Goal: Navigation & Orientation: Find specific page/section

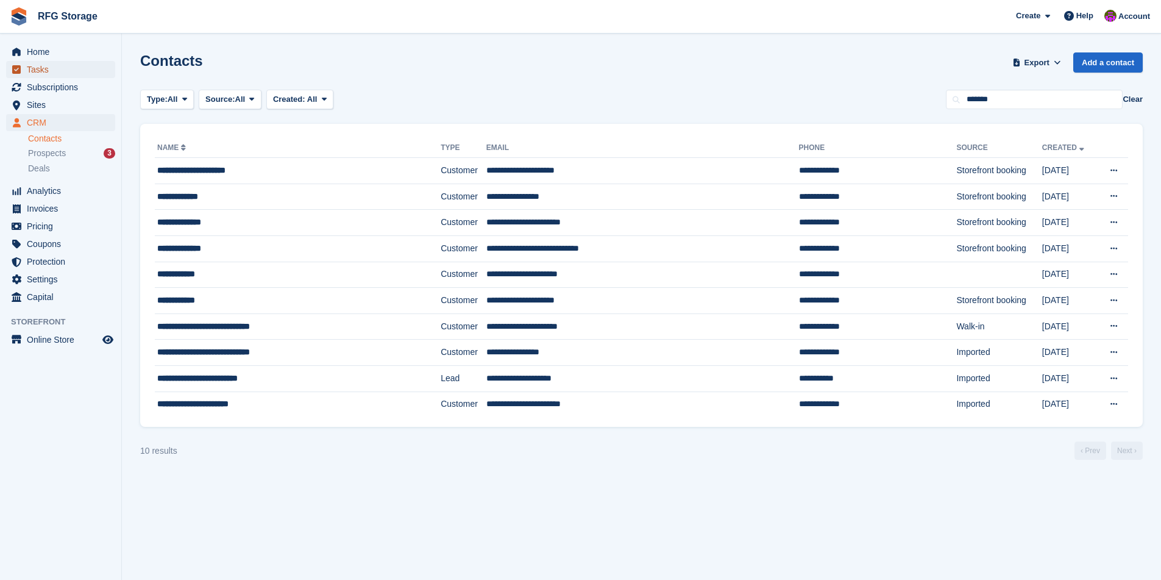
click at [48, 68] on span "Tasks" at bounding box center [63, 69] width 73 height 17
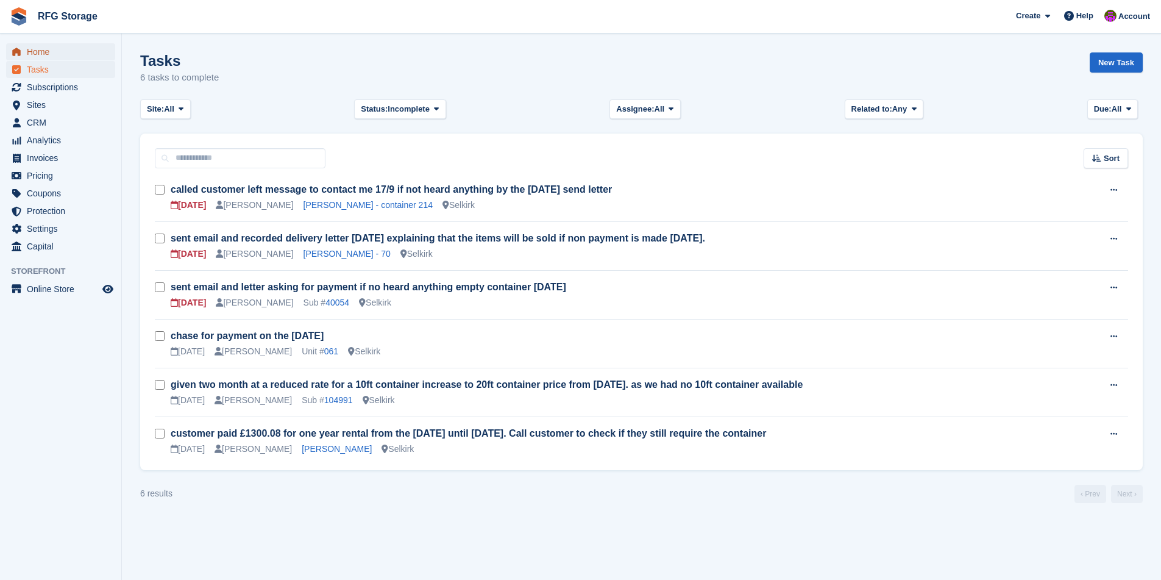
click at [35, 46] on span "Home" at bounding box center [63, 51] width 73 height 17
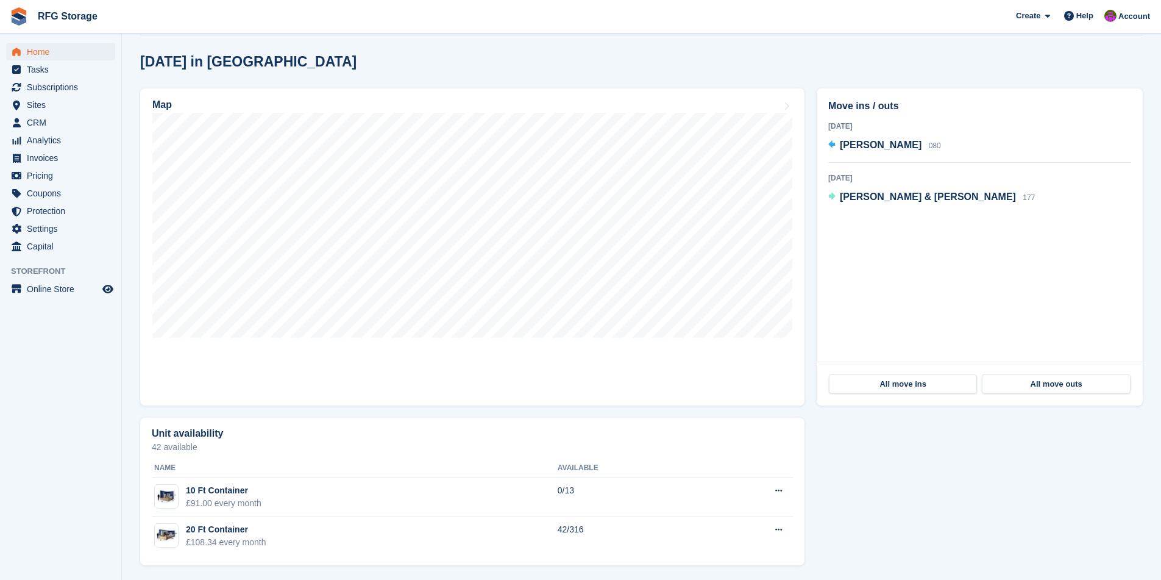
scroll to position [311, 0]
